Goal: Task Accomplishment & Management: Manage account settings

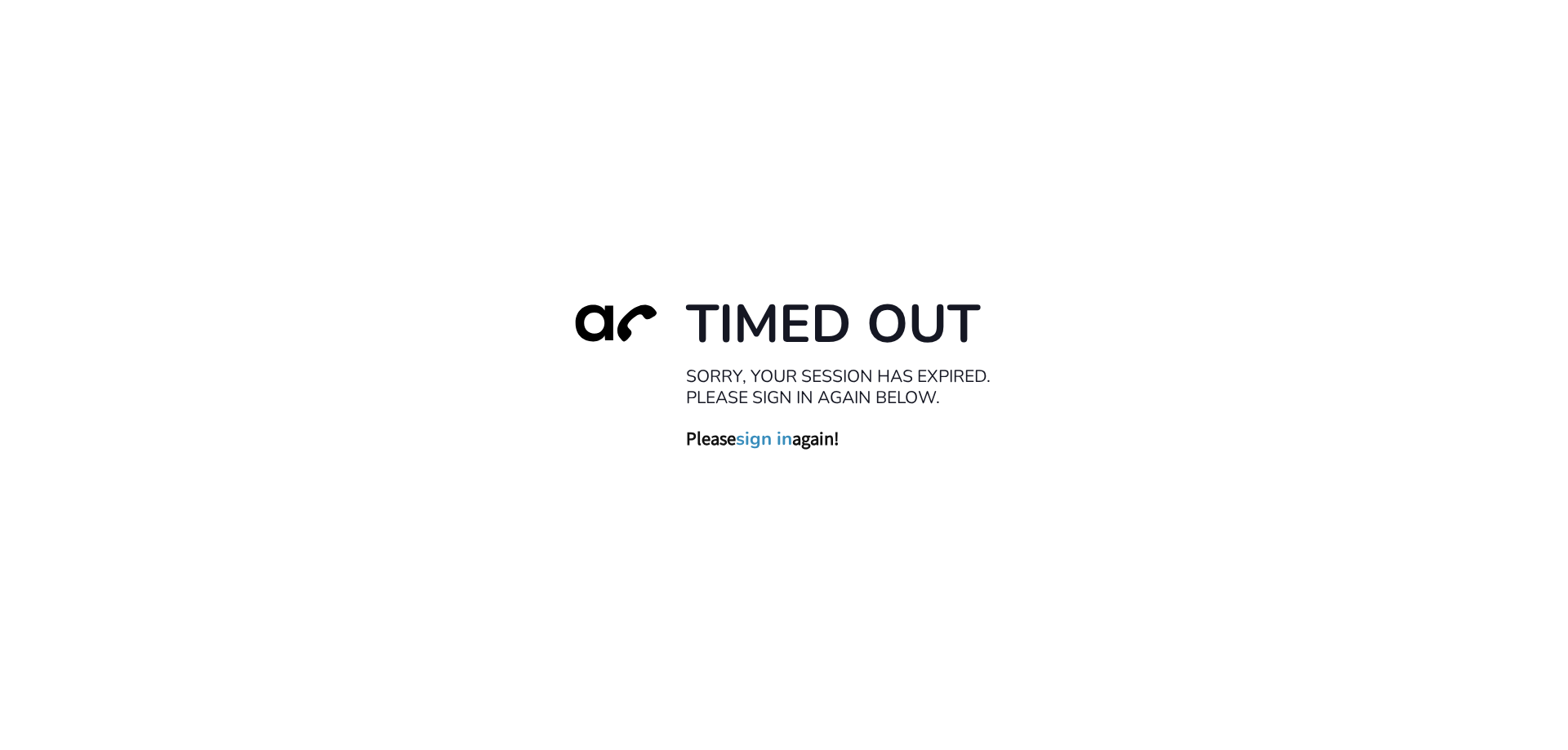
click at [756, 441] on link "sign in" at bounding box center [763, 438] width 56 height 23
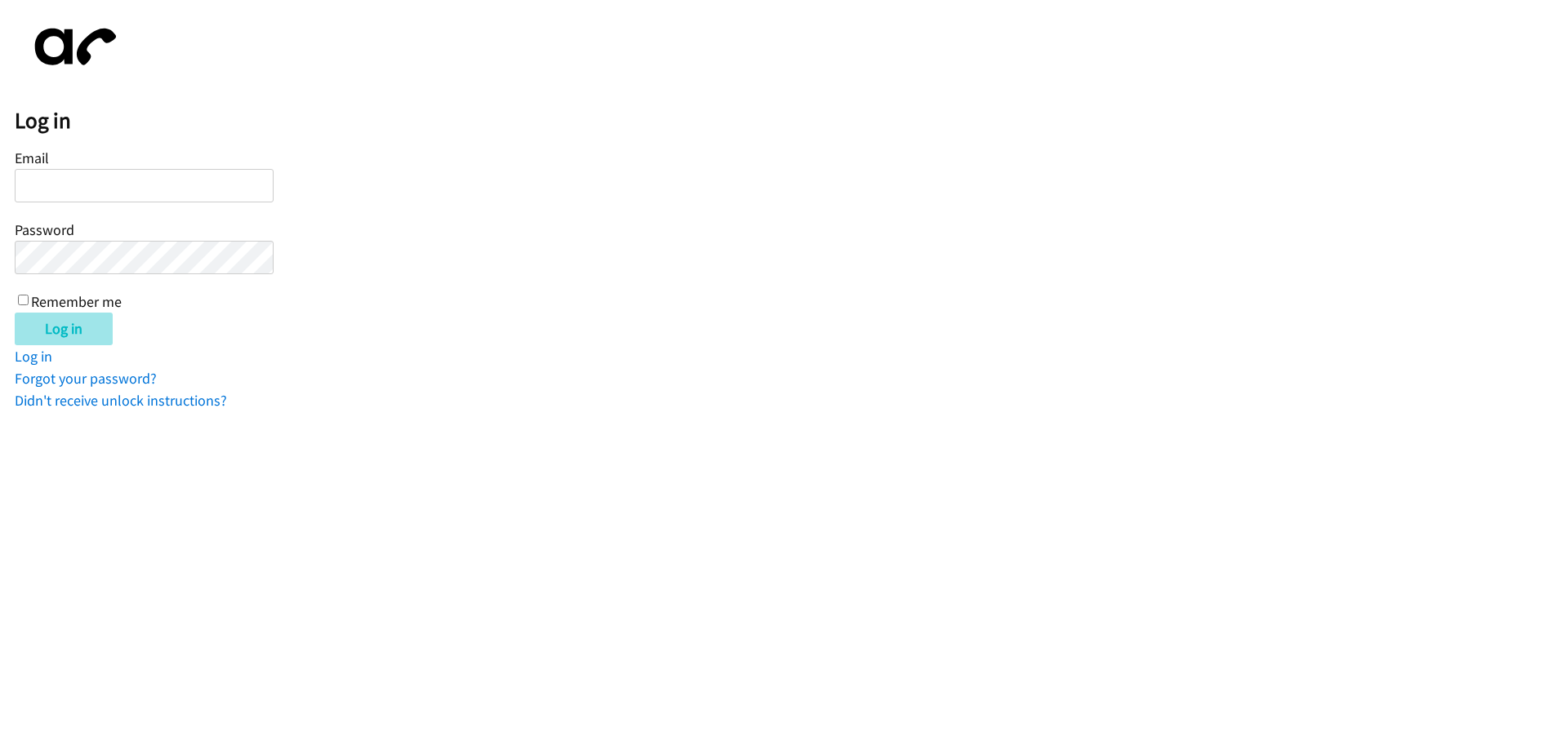
type input "[EMAIL_ADDRESS][DOMAIN_NAME]"
click at [90, 322] on input "Log in" at bounding box center [64, 329] width 98 height 33
